Goal: Complete application form

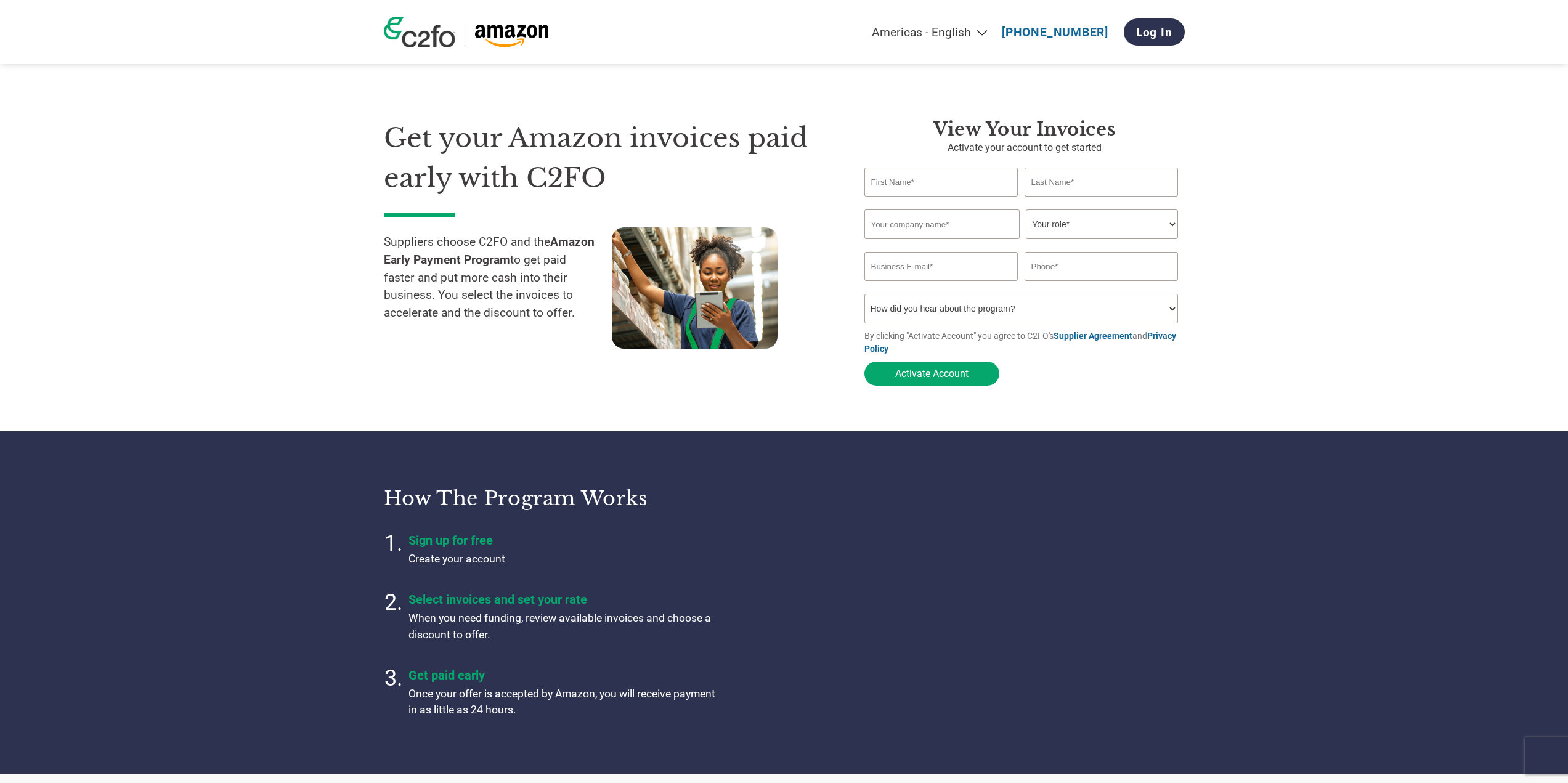
click at [965, 183] on input "text" at bounding box center [941, 182] width 154 height 29
click at [935, 180] on input "text" at bounding box center [941, 182] width 154 height 29
click at [939, 180] on input "text" at bounding box center [941, 182] width 154 height 29
type input "[PERSON_NAME]"
type input "Khurasanpoor"
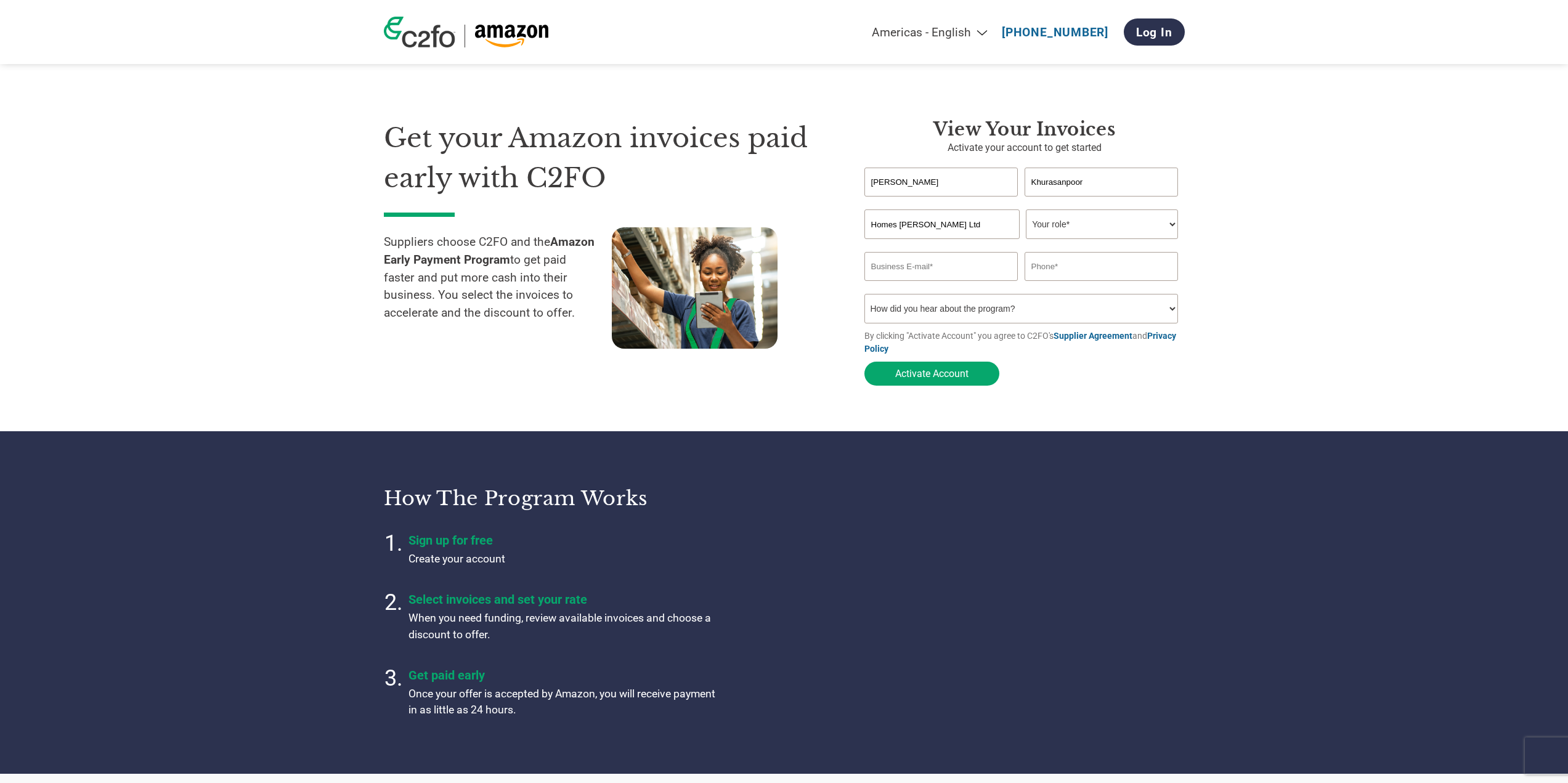
type input "Homes [PERSON_NAME] Ltd"
click at [1075, 225] on select "Your role* CFO Controller Credit Manager Finance Director Treasurer CEO Preside…" at bounding box center [1102, 224] width 152 height 29
select select "OWNER_FOUNDER"
click at [1025, 210] on select "Your role* CFO Controller Credit Manager Finance Director Treasurer CEO Preside…" at bounding box center [1102, 224] width 152 height 29
click at [928, 266] on input "email" at bounding box center [941, 266] width 154 height 29
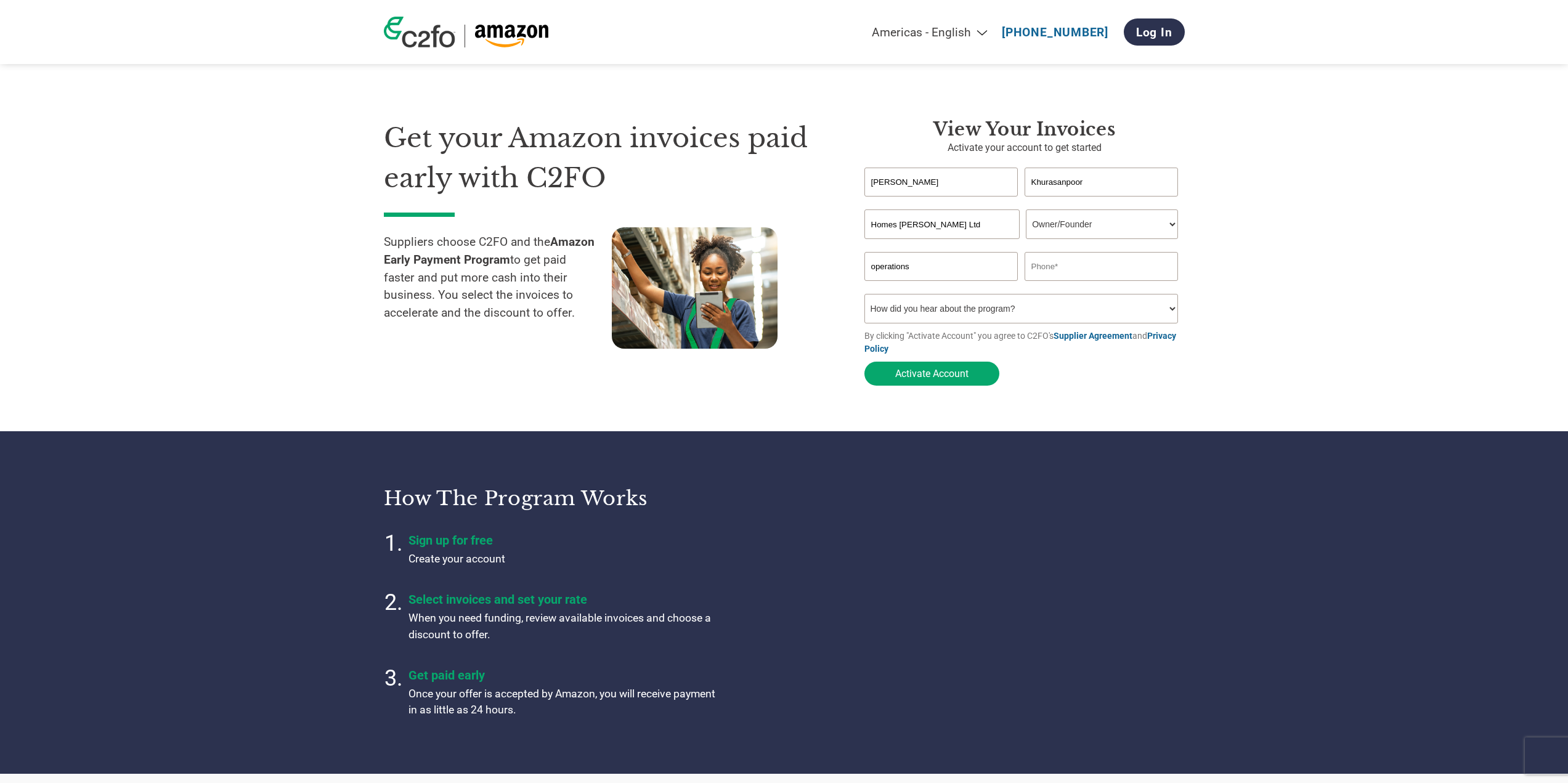
type input "operations"
